Goal: Transaction & Acquisition: Book appointment/travel/reservation

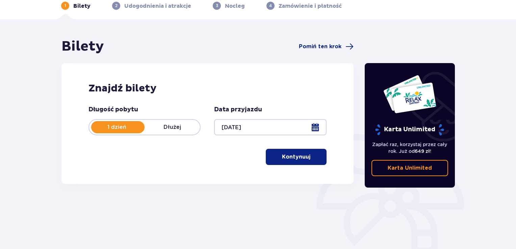
scroll to position [34, 0]
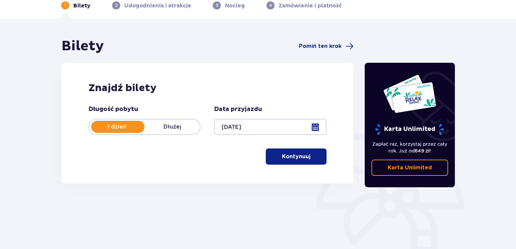
click at [290, 156] on p "Kontynuuj" at bounding box center [296, 156] width 28 height 7
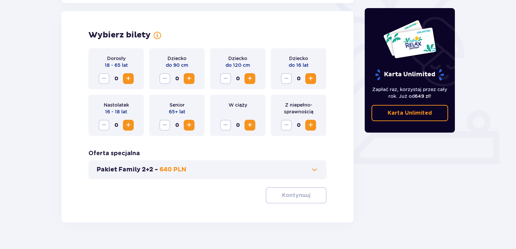
scroll to position [188, 0]
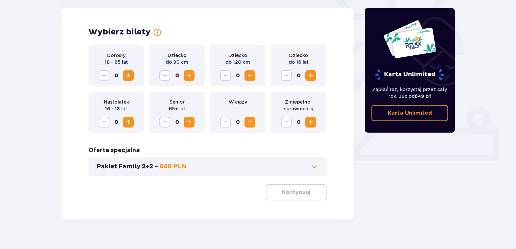
click at [131, 76] on span "Increase" at bounding box center [128, 76] width 8 height 8
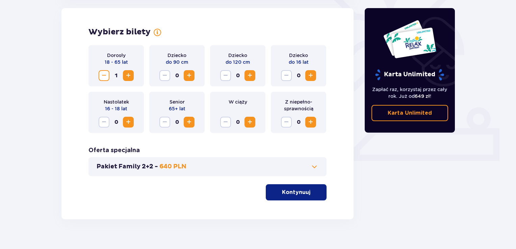
click at [287, 195] on p "Kontynuuj" at bounding box center [296, 192] width 28 height 7
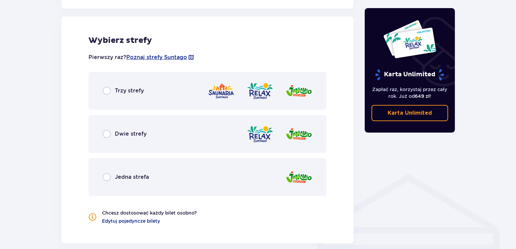
scroll to position [375, 0]
click at [125, 133] on p "Dwie strefy" at bounding box center [131, 133] width 32 height 7
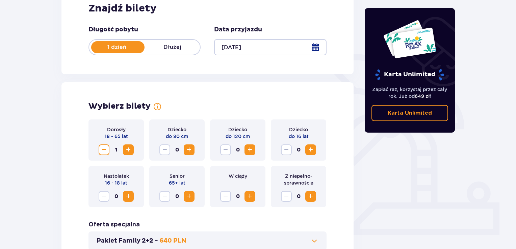
scroll to position [0, 0]
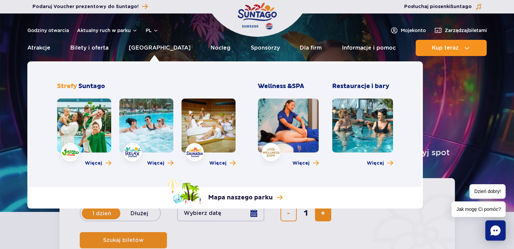
click at [143, 119] on link at bounding box center [146, 126] width 54 height 54
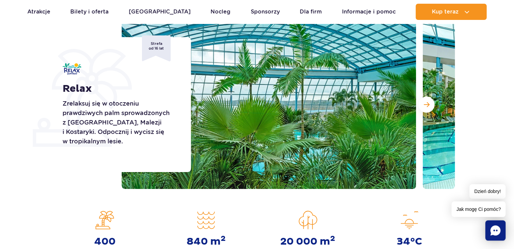
scroll to position [55, 0]
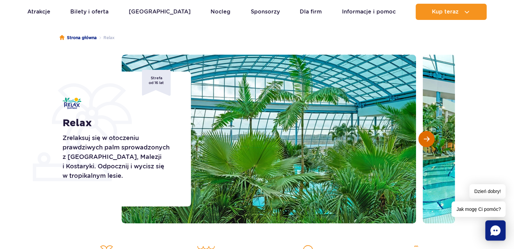
click at [425, 138] on span "Następny slajd" at bounding box center [427, 139] width 6 height 6
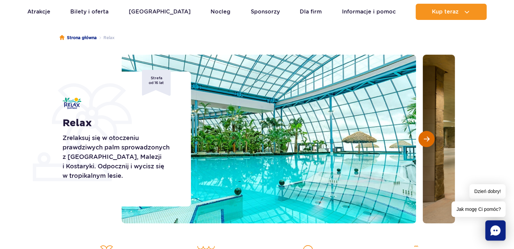
click at [425, 138] on span "Następny slajd" at bounding box center [427, 139] width 6 height 6
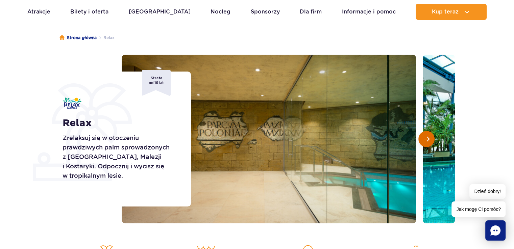
click at [425, 138] on span "Następny slajd" at bounding box center [427, 139] width 6 height 6
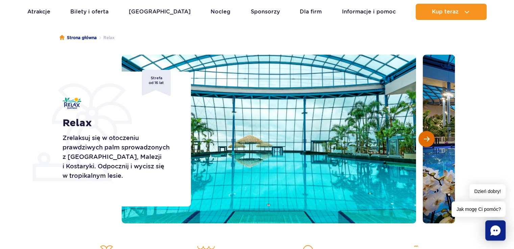
click at [425, 138] on span "Następny slajd" at bounding box center [427, 139] width 6 height 6
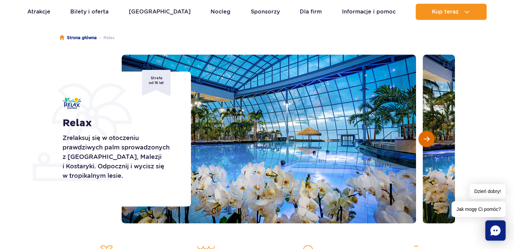
click at [425, 138] on span "Następny slajd" at bounding box center [427, 139] width 6 height 6
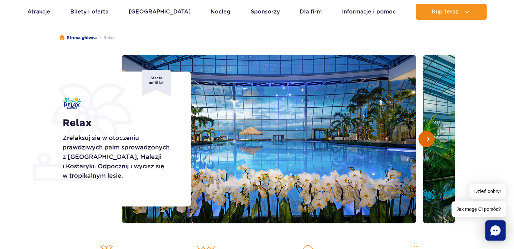
click at [425, 138] on span "Następny slajd" at bounding box center [427, 139] width 6 height 6
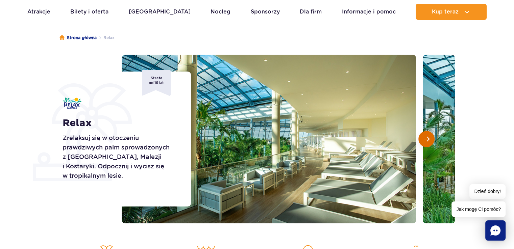
click at [425, 138] on span "Następny slajd" at bounding box center [427, 139] width 6 height 6
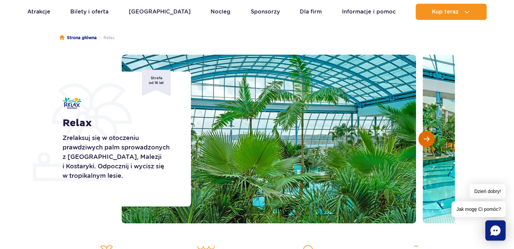
click at [425, 138] on span "Następny slajd" at bounding box center [427, 139] width 6 height 6
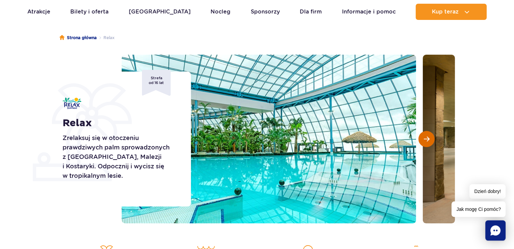
click at [425, 138] on span "Następny slajd" at bounding box center [427, 139] width 6 height 6
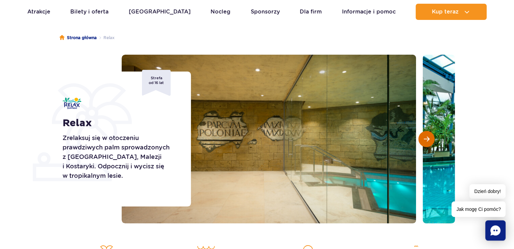
click at [425, 138] on span "Następny slajd" at bounding box center [427, 139] width 6 height 6
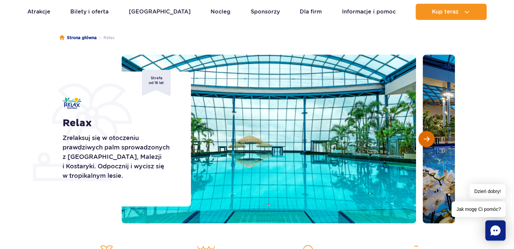
click at [425, 138] on span "Następny slajd" at bounding box center [427, 139] width 6 height 6
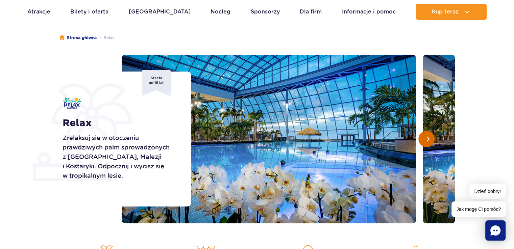
click at [425, 138] on span "Następny slajd" at bounding box center [427, 139] width 6 height 6
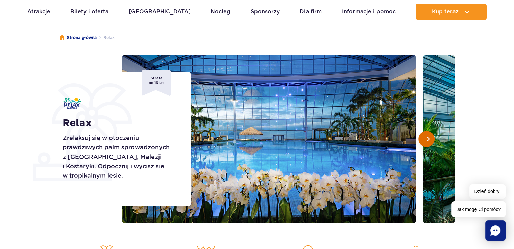
click at [425, 138] on span "Następny slajd" at bounding box center [427, 139] width 6 height 6
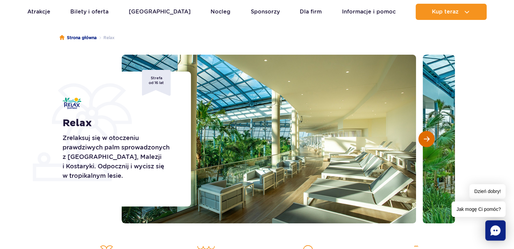
click at [425, 138] on span "Następny slajd" at bounding box center [427, 139] width 6 height 6
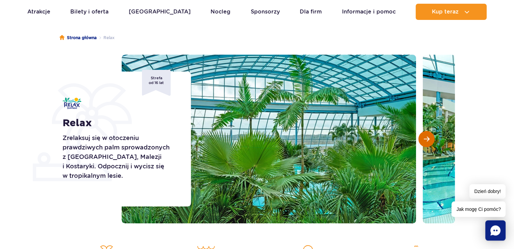
click at [425, 138] on span "Następny slajd" at bounding box center [427, 139] width 6 height 6
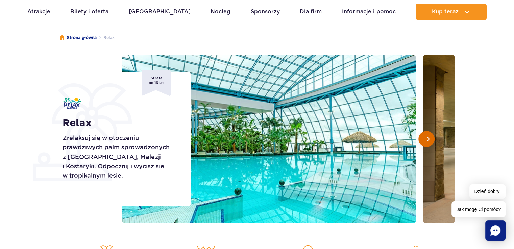
click at [425, 138] on span "Następny slajd" at bounding box center [427, 139] width 6 height 6
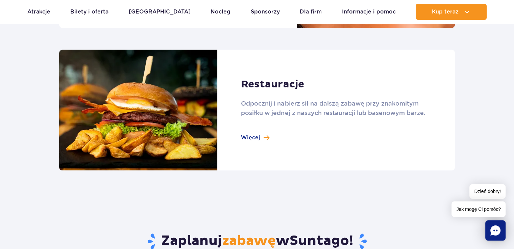
scroll to position [0, 0]
